Goal: Check status: Check status

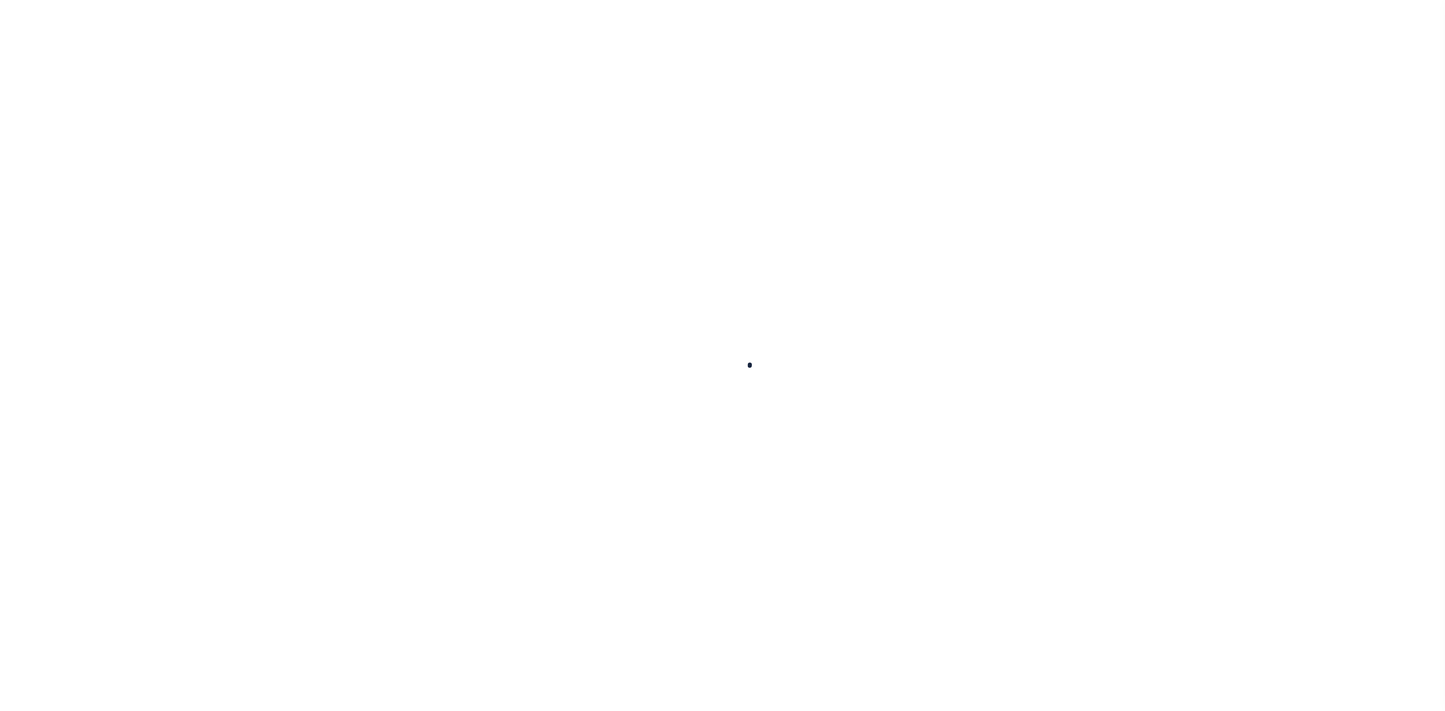
select select "100"
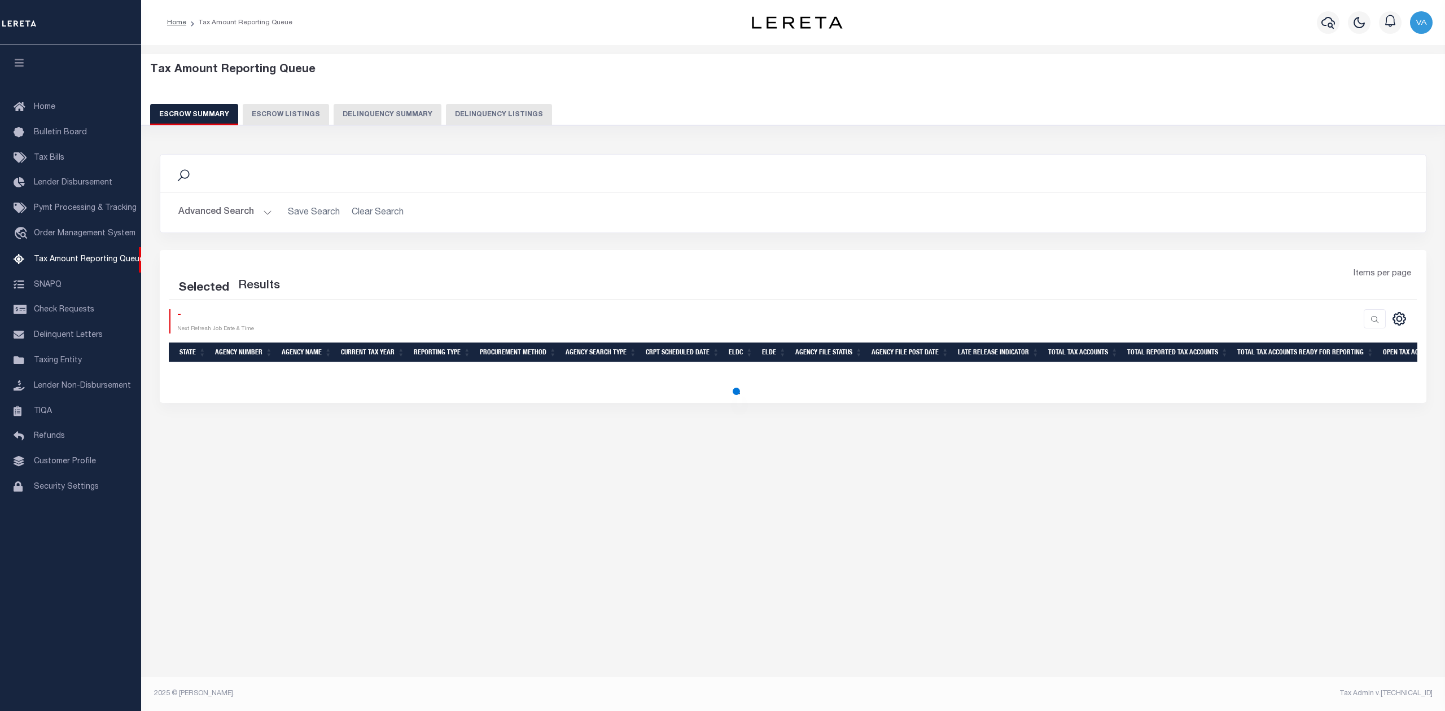
select select "100"
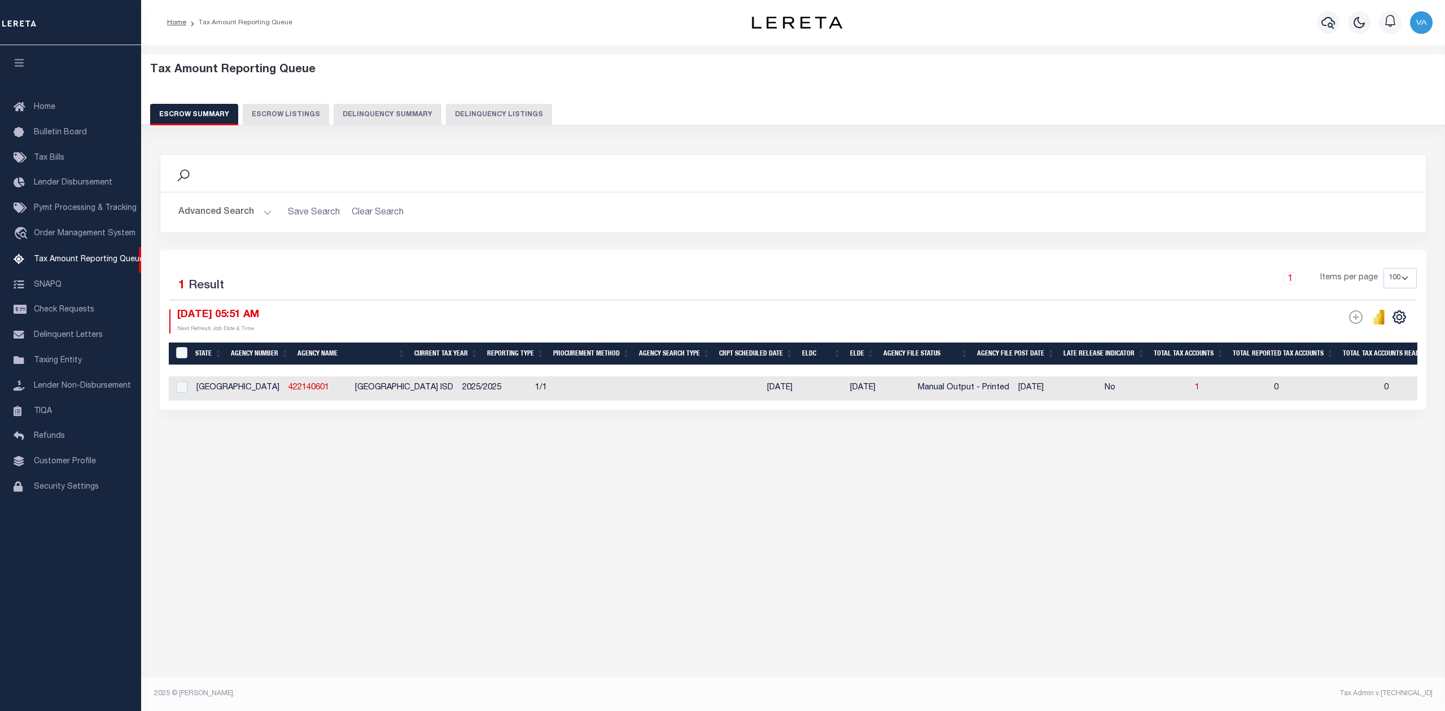
click at [243, 547] on div "Tax Amount Reporting Queue Escrow Summary Escrow Listings In" at bounding box center [793, 365] width 1304 height 640
click at [214, 217] on button "Advanced Search" at bounding box center [225, 212] width 94 height 22
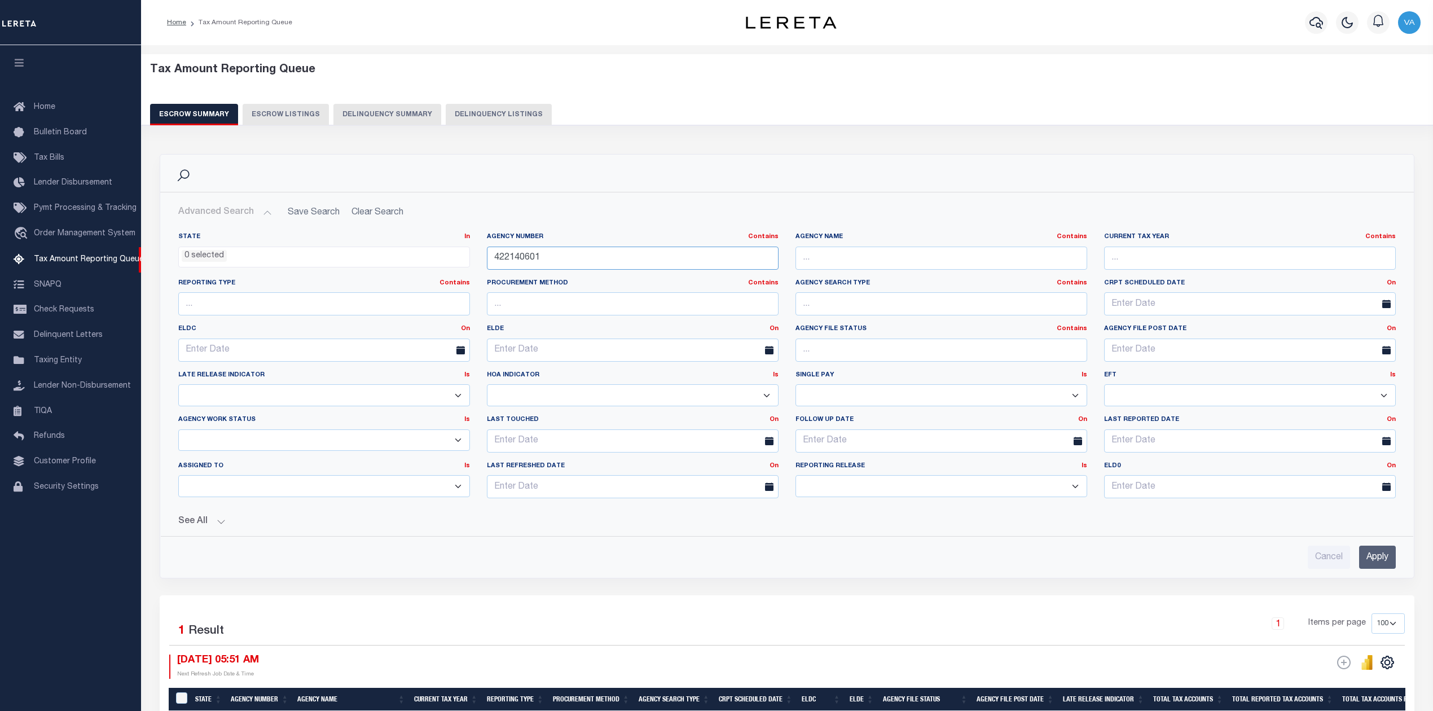
drag, startPoint x: 547, startPoint y: 263, endPoint x: 483, endPoint y: 262, distance: 63.8
click at [483, 262] on div "Agency Number Contains Contains Is 422140601" at bounding box center [633, 256] width 309 height 46
paste input "101120000"
type input "101120000"
click at [1362, 561] on input "Apply" at bounding box center [1378, 557] width 37 height 23
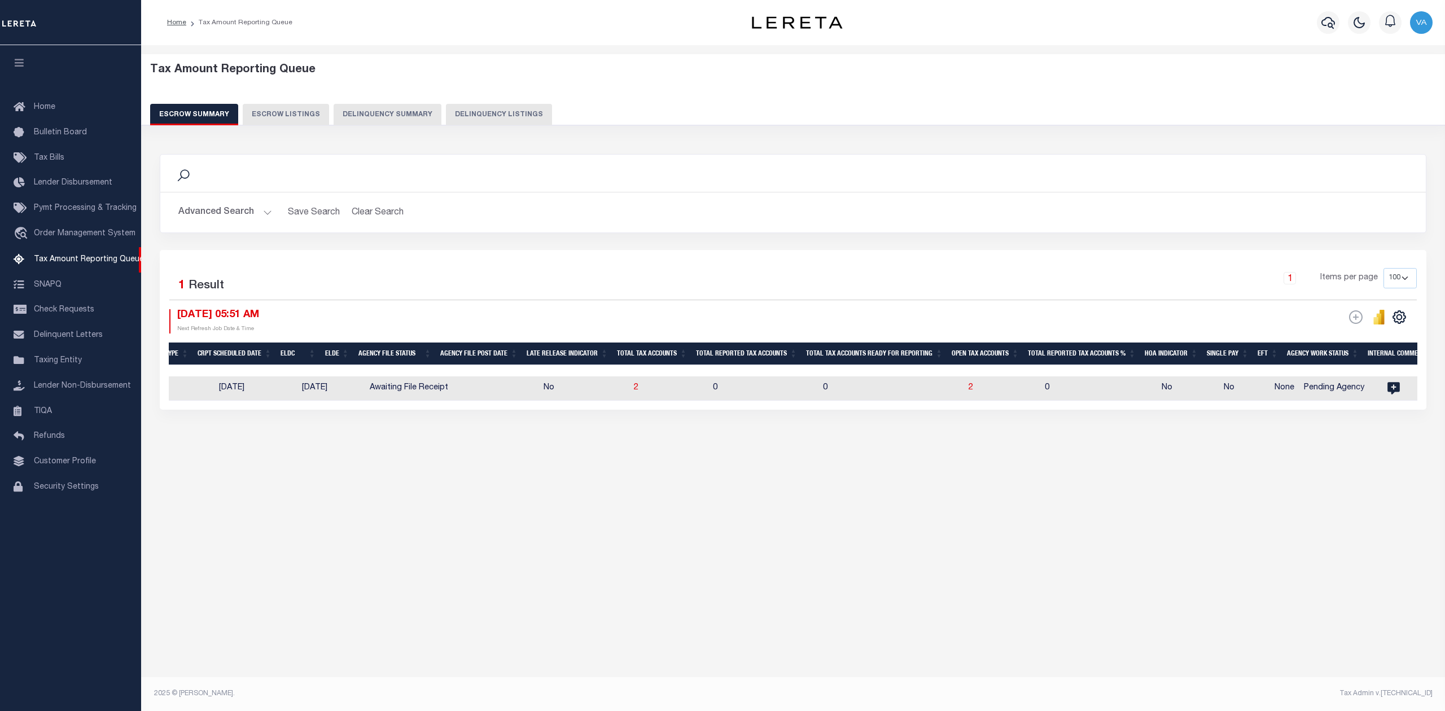
scroll to position [0, 624]
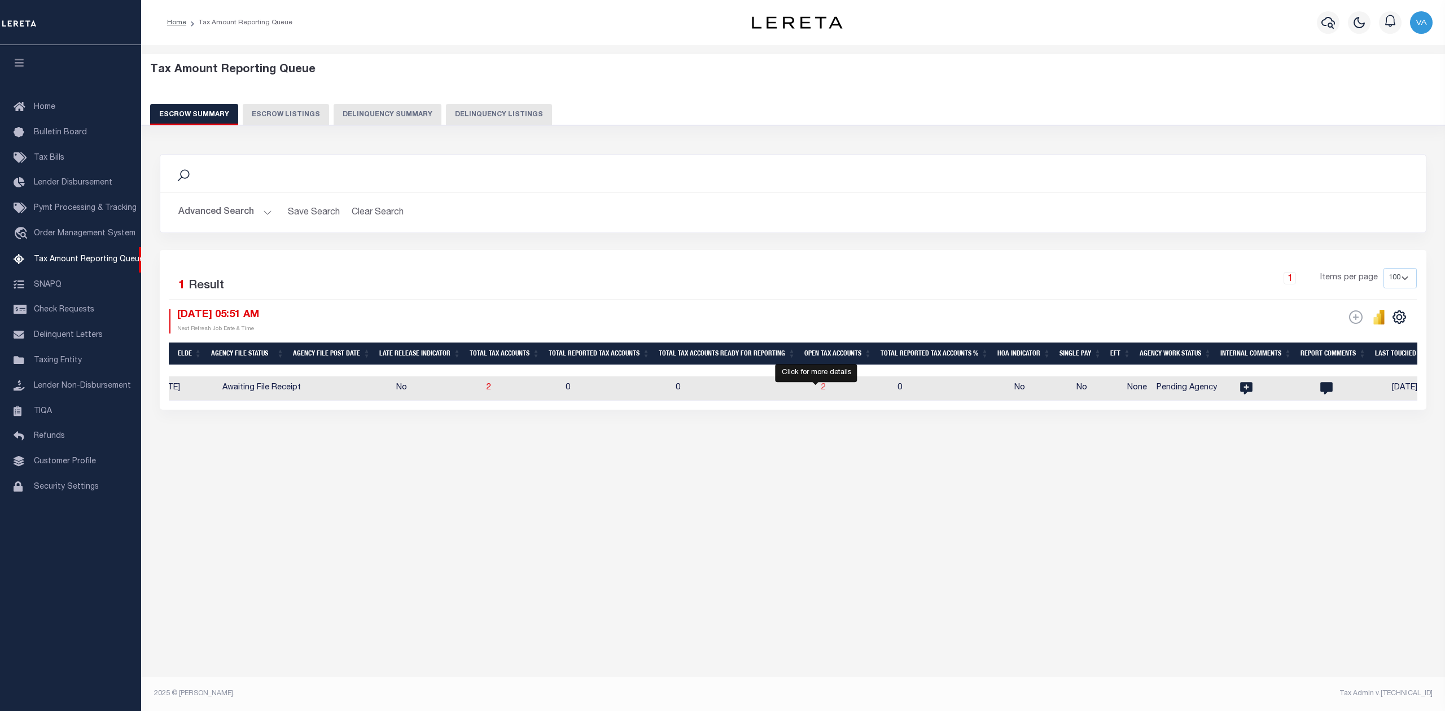
click at [821, 391] on span "2" at bounding box center [823, 388] width 5 height 8
select select "100"
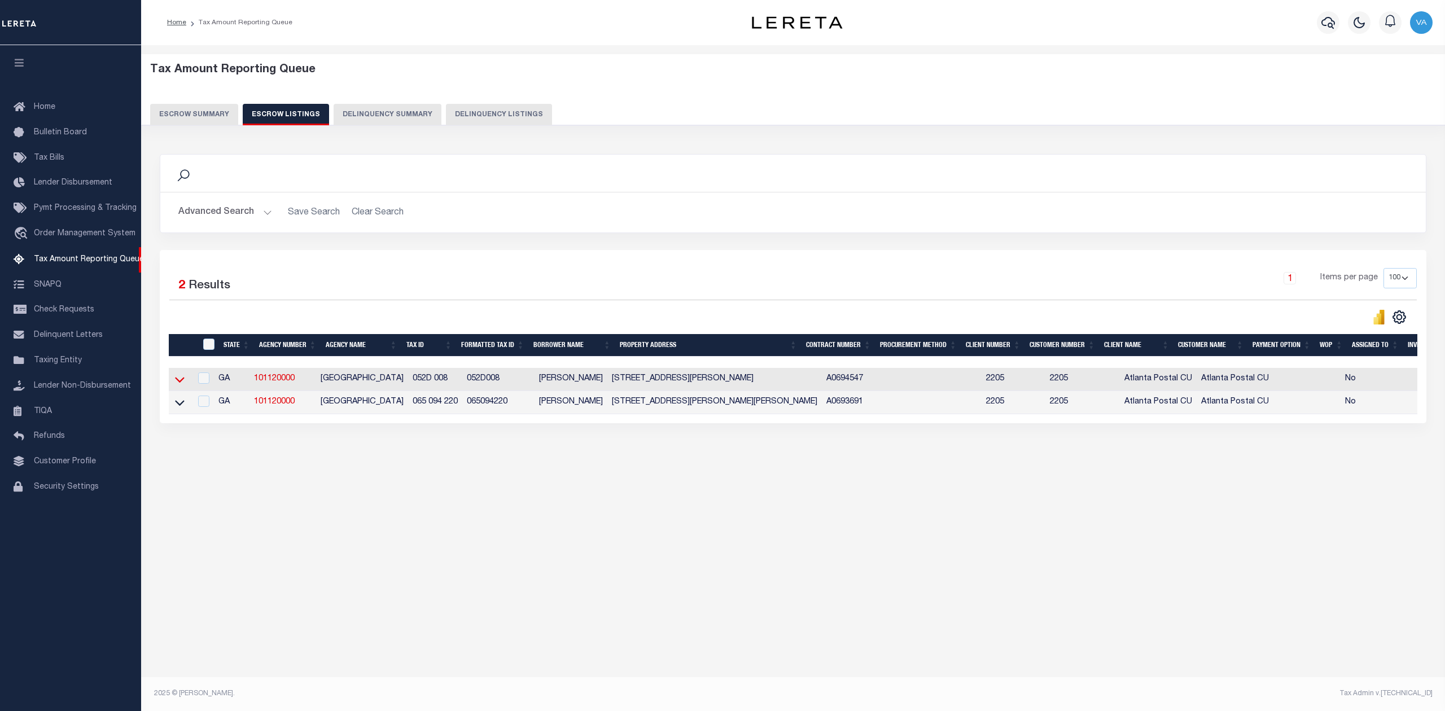
click at [183, 378] on icon at bounding box center [180, 380] width 10 height 12
